Goal: Navigation & Orientation: Find specific page/section

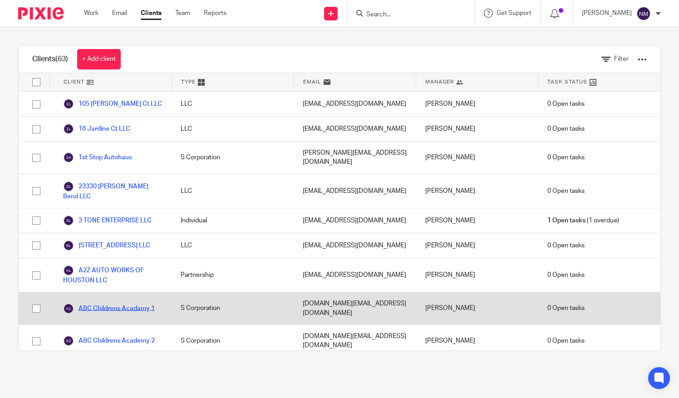
click at [118, 303] on link "ABC Childrens Acadamy 1" at bounding box center [109, 308] width 92 height 11
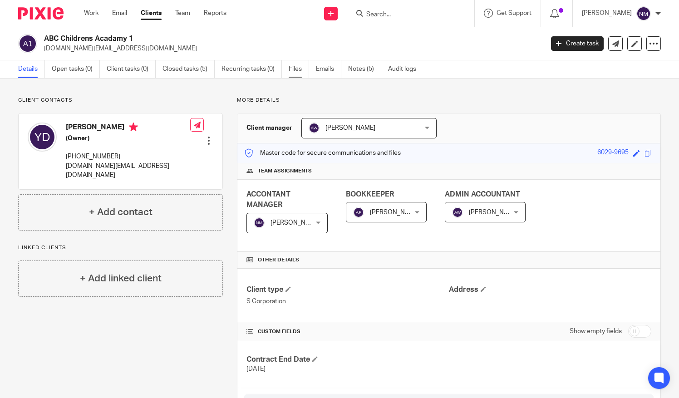
click at [293, 67] on link "Files" at bounding box center [299, 69] width 20 height 18
